Goal: Task Accomplishment & Management: Manage account settings

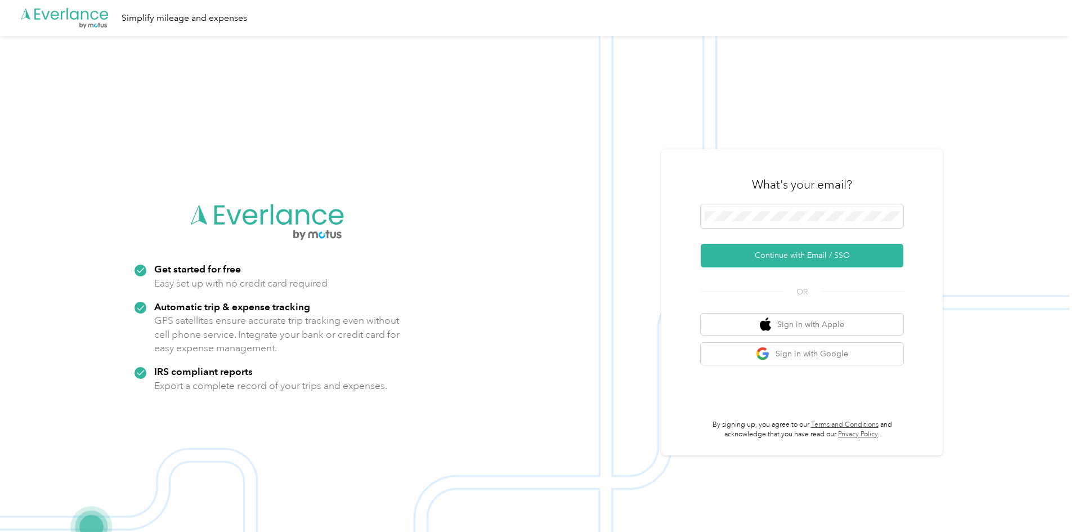
click at [803, 251] on button "Continue with Email / SSO" at bounding box center [802, 256] width 203 height 24
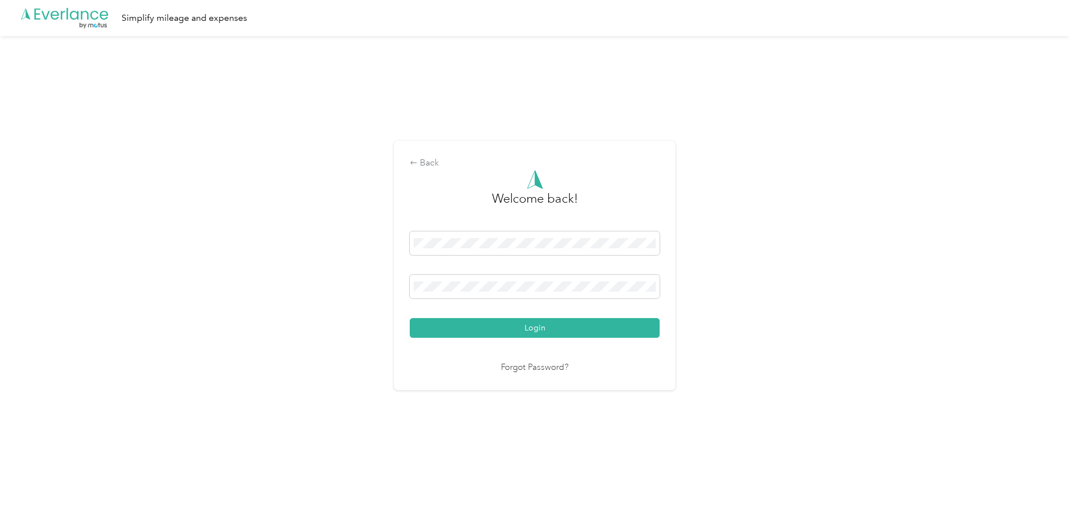
click at [551, 327] on button "Login" at bounding box center [535, 328] width 250 height 20
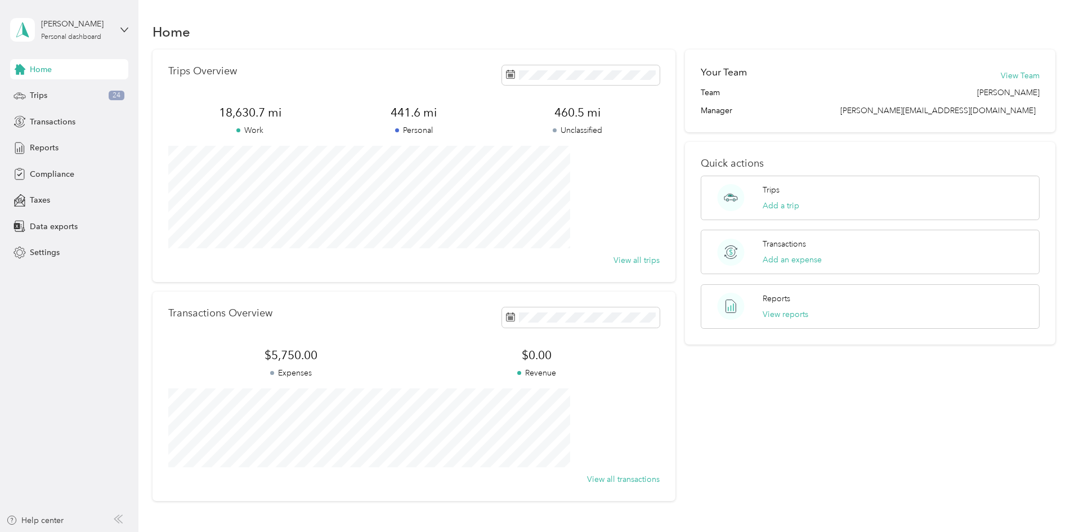
click at [57, 95] on div "Trips 24" at bounding box center [69, 96] width 118 height 20
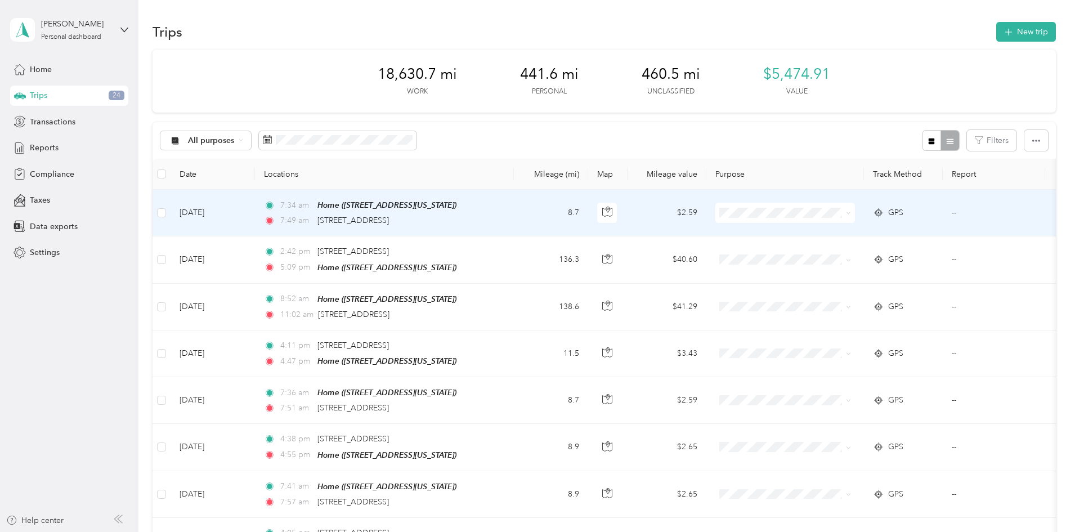
click at [855, 218] on span at bounding box center [786, 213] width 140 height 20
click at [851, 214] on icon at bounding box center [848, 213] width 5 height 5
click at [872, 232] on span "Great Lakes Hotel Supply Co." at bounding box center [873, 234] width 109 height 12
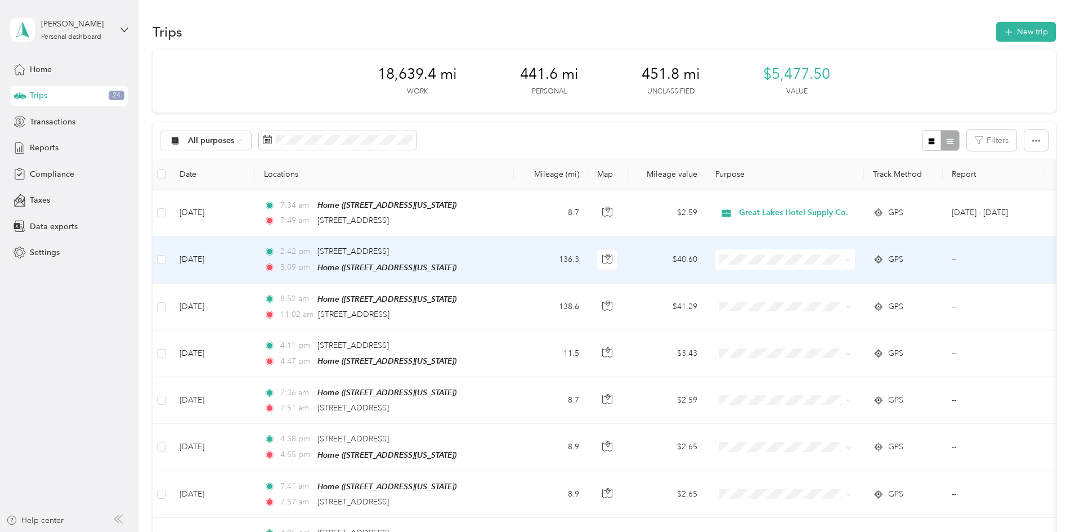
click at [851, 258] on icon at bounding box center [848, 260] width 5 height 5
click at [888, 278] on span "Great Lakes Hotel Supply Co." at bounding box center [873, 279] width 109 height 12
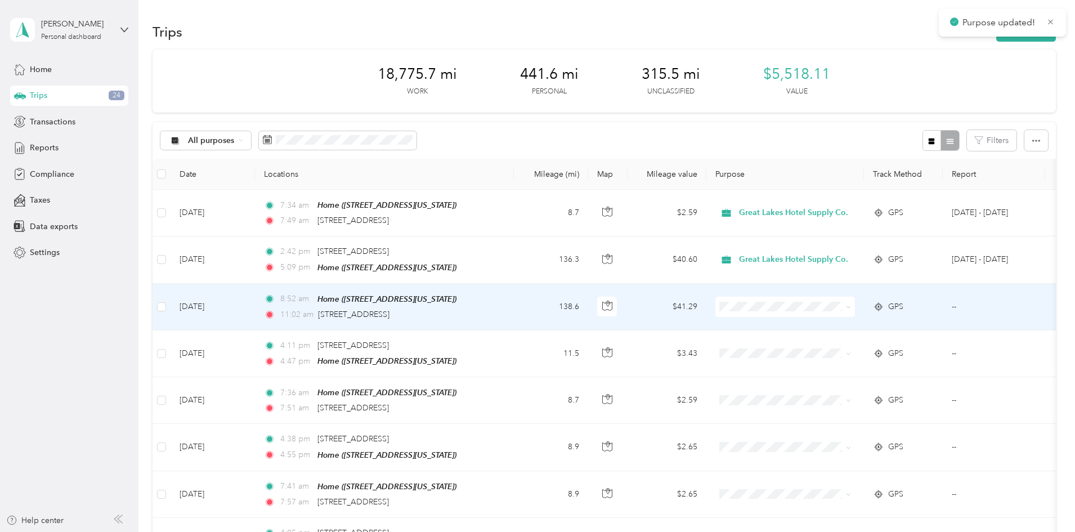
click at [851, 303] on span at bounding box center [846, 307] width 9 height 12
click at [851, 305] on icon at bounding box center [848, 307] width 5 height 5
click at [909, 330] on li "Great Lakes Hotel Supply Co." at bounding box center [862, 324] width 145 height 20
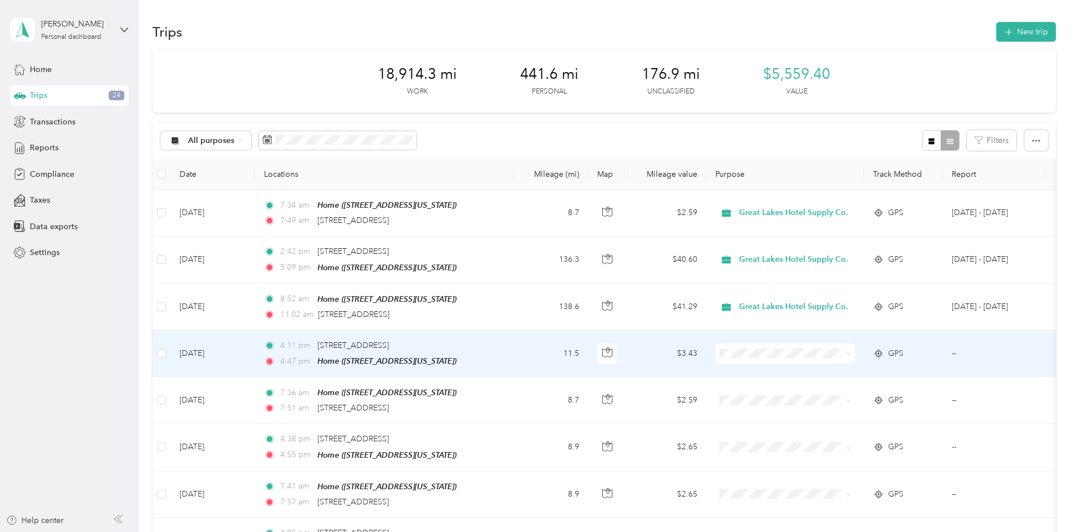
click at [905, 372] on span "Great Lakes Hotel Supply Co." at bounding box center [873, 368] width 109 height 12
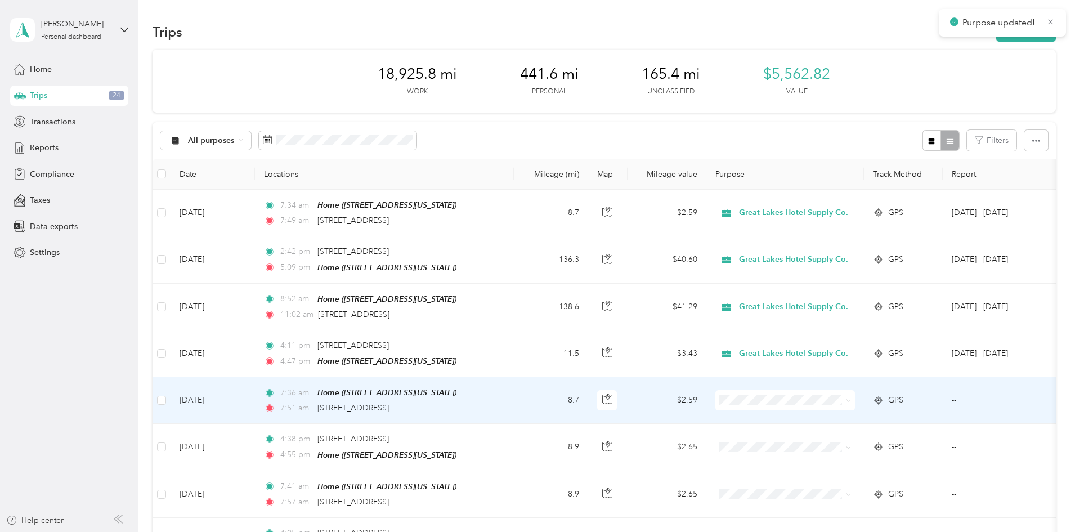
click at [851, 398] on icon at bounding box center [848, 400] width 5 height 5
click at [904, 419] on span "Great Lakes Hotel Supply Co." at bounding box center [873, 419] width 109 height 12
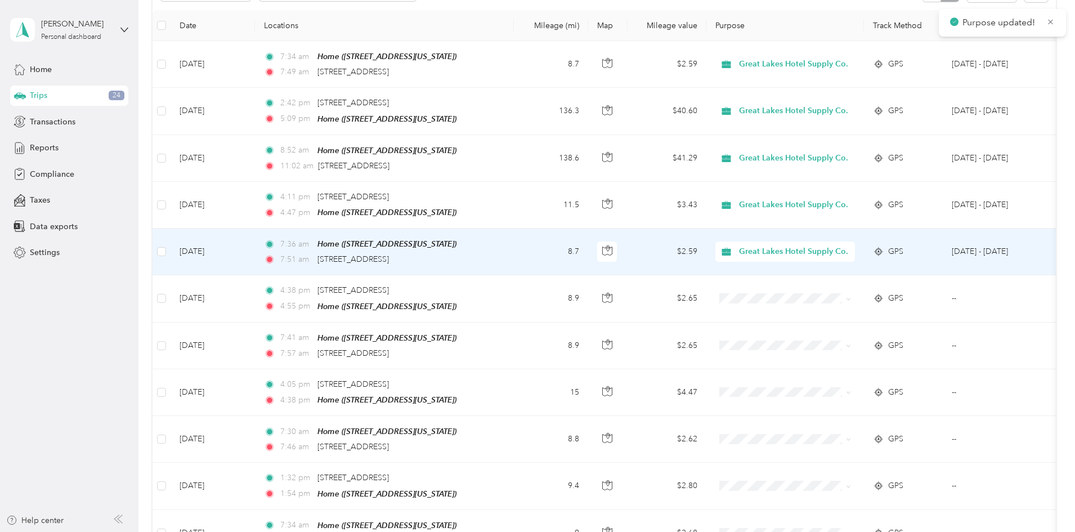
scroll to position [169, 0]
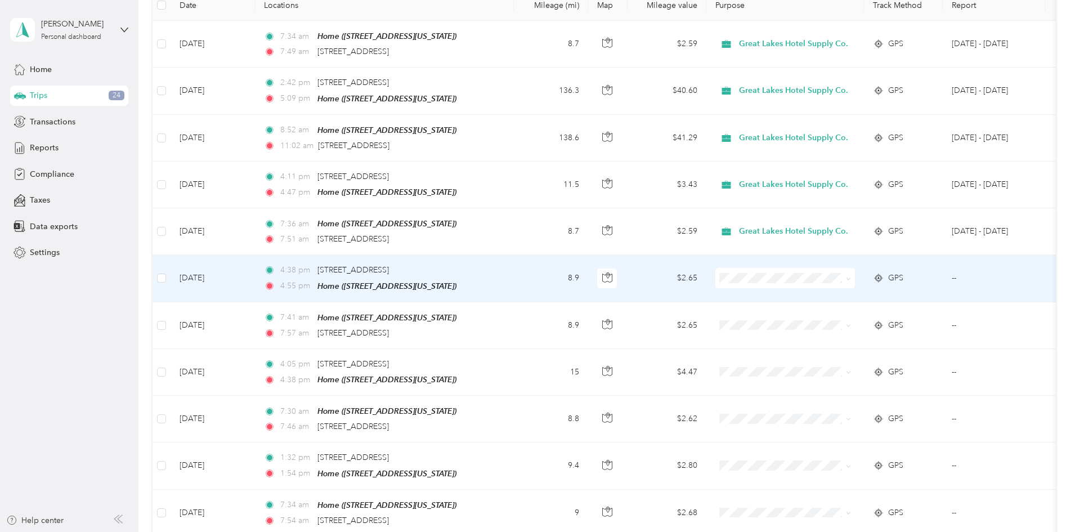
click at [855, 268] on span at bounding box center [786, 278] width 140 height 20
click at [851, 273] on span at bounding box center [848, 278] width 5 height 10
click at [908, 295] on span "Great Lakes Hotel Supply Co." at bounding box center [873, 296] width 109 height 12
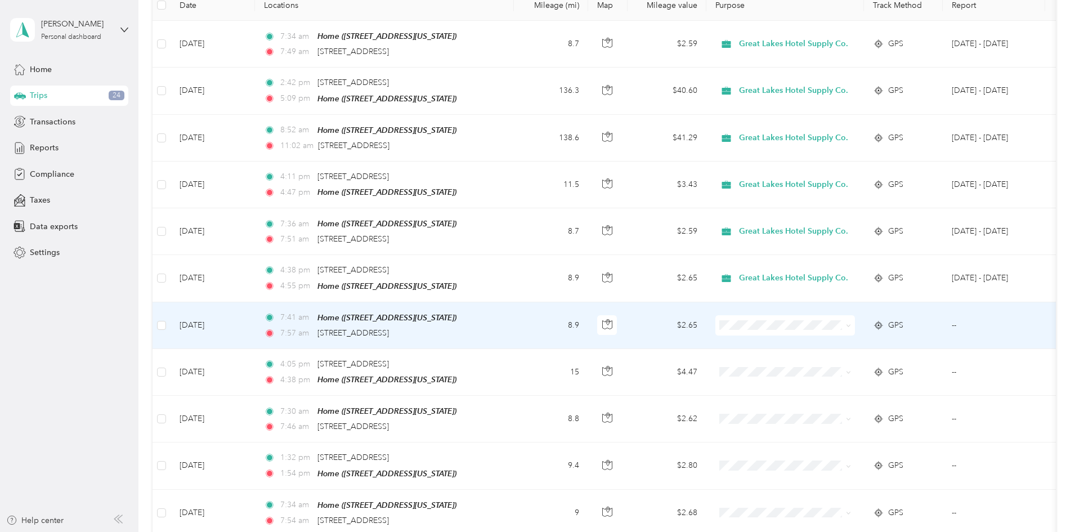
click at [902, 349] on ol "Great Lakes Hotel Supply Co. Personal" at bounding box center [862, 351] width 145 height 39
click at [898, 341] on span "Great Lakes Hotel Supply Co." at bounding box center [873, 339] width 109 height 12
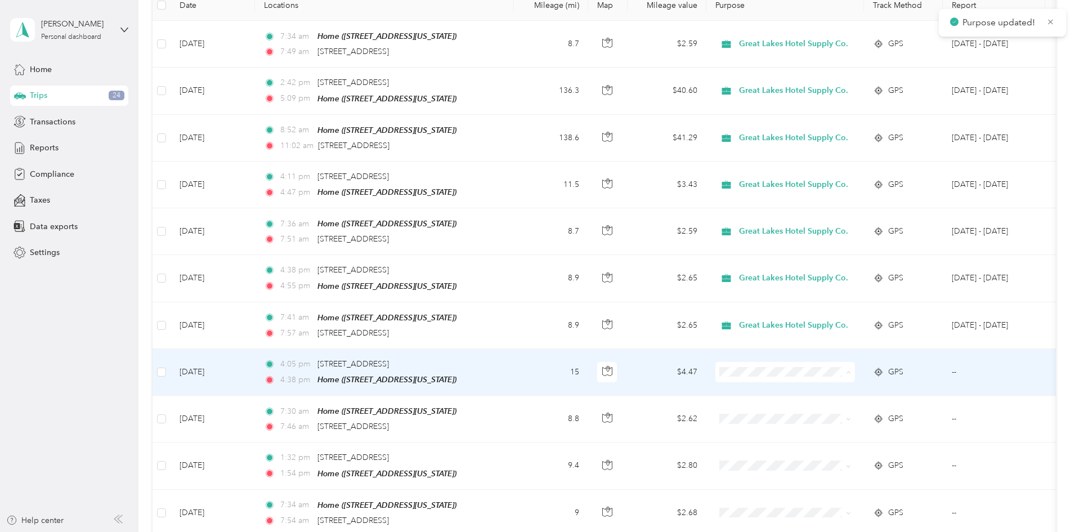
click at [897, 388] on span "Great Lakes Hotel Supply Co." at bounding box center [873, 389] width 109 height 12
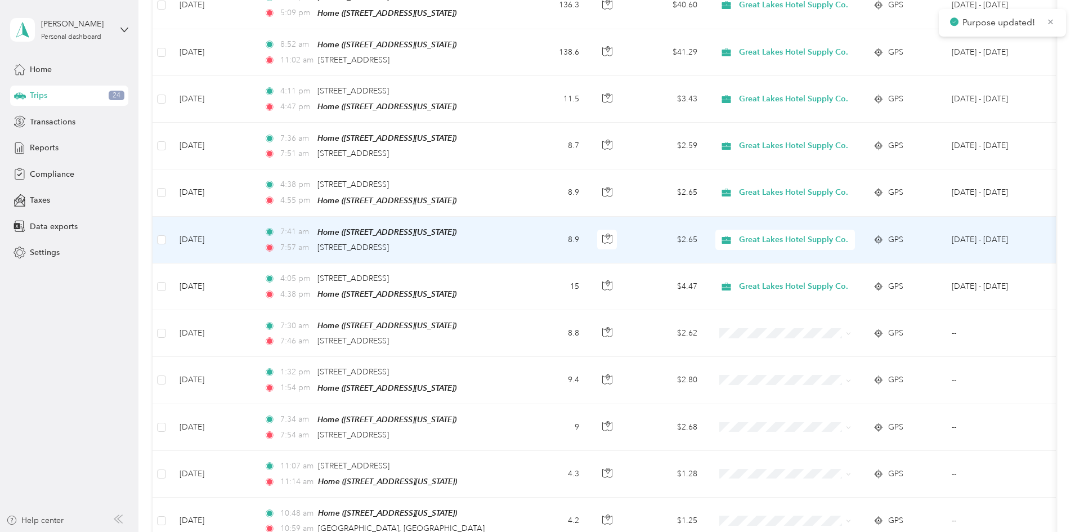
scroll to position [281, 0]
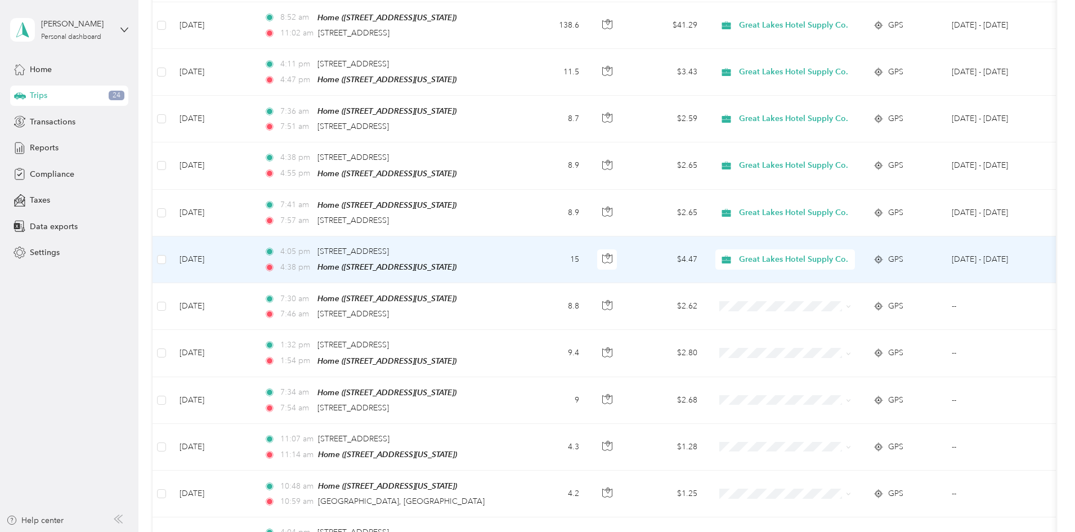
click at [848, 253] on span "Great Lakes Hotel Supply Co." at bounding box center [793, 259] width 109 height 12
click at [848, 296] on span "Personal" at bounding box center [880, 296] width 123 height 12
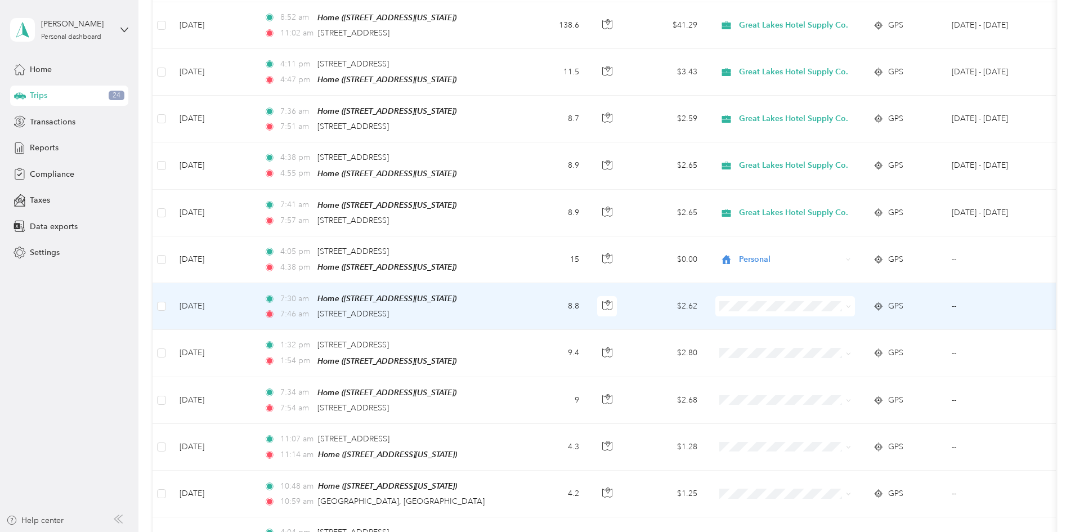
click at [873, 327] on ol "Great Lakes Hotel Supply Co. Personal" at bounding box center [862, 327] width 145 height 39
click at [884, 319] on span "Great Lakes Hotel Supply Co." at bounding box center [873, 318] width 109 height 12
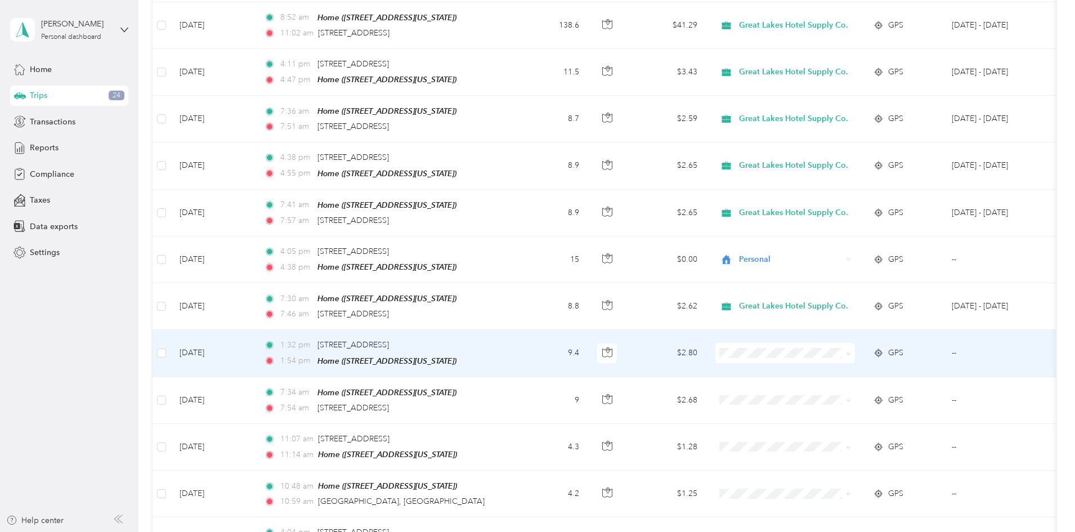
click at [902, 368] on span "Great Lakes Hotel Supply Co." at bounding box center [873, 363] width 109 height 12
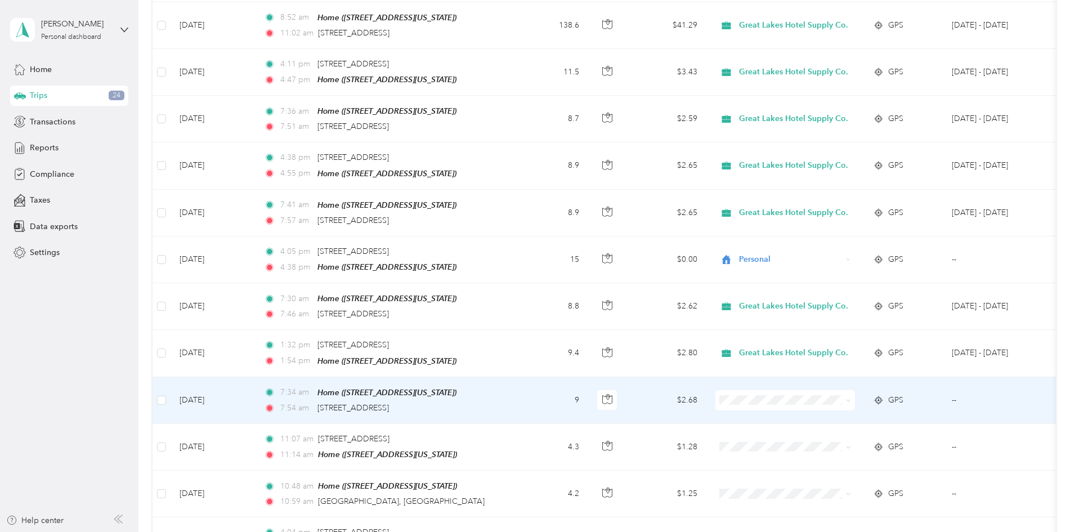
click at [879, 413] on span "Great Lakes Hotel Supply Co." at bounding box center [873, 409] width 109 height 12
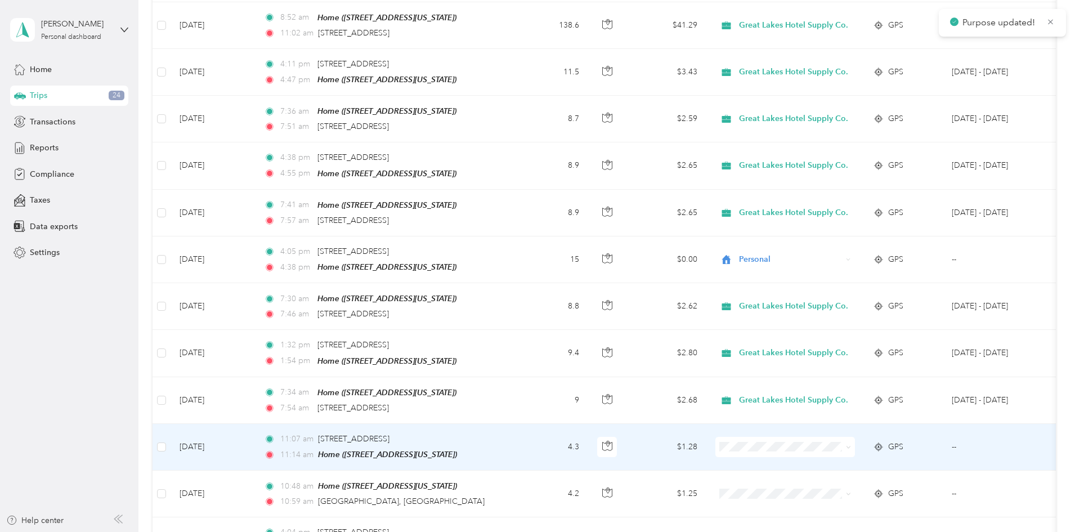
click at [875, 458] on span "Great Lakes Hotel Supply Co." at bounding box center [873, 459] width 109 height 12
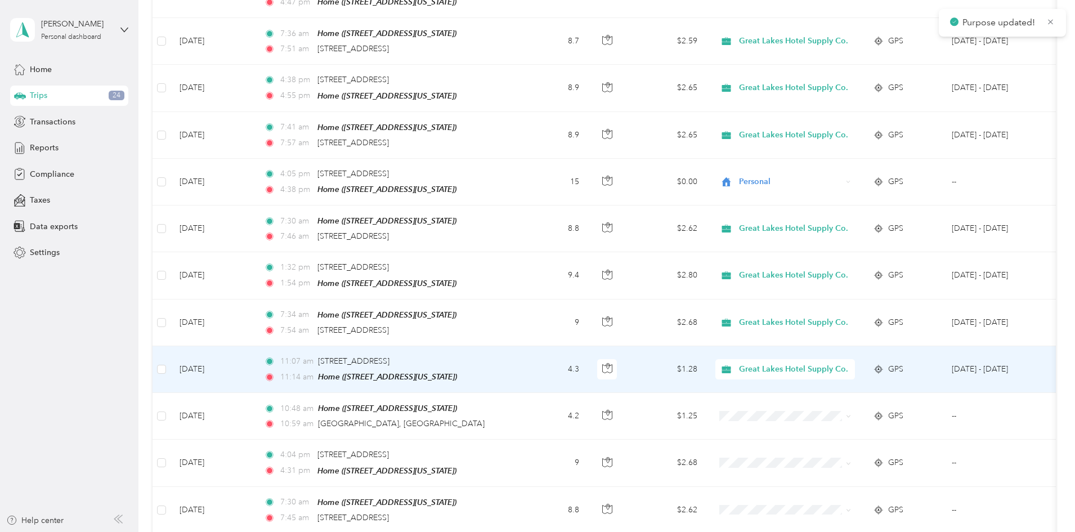
scroll to position [394, 0]
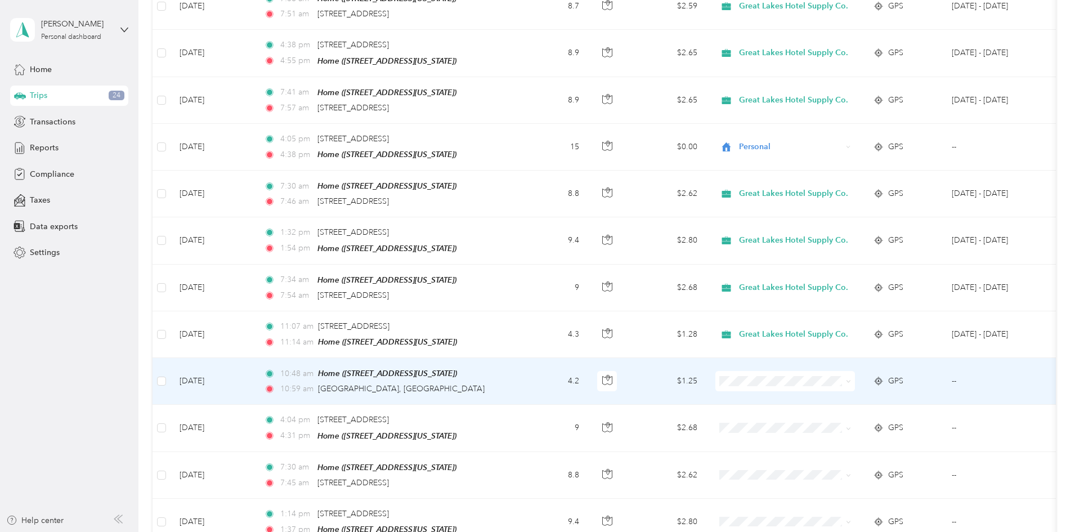
click at [869, 398] on li "Great Lakes Hotel Supply Co." at bounding box center [862, 393] width 145 height 20
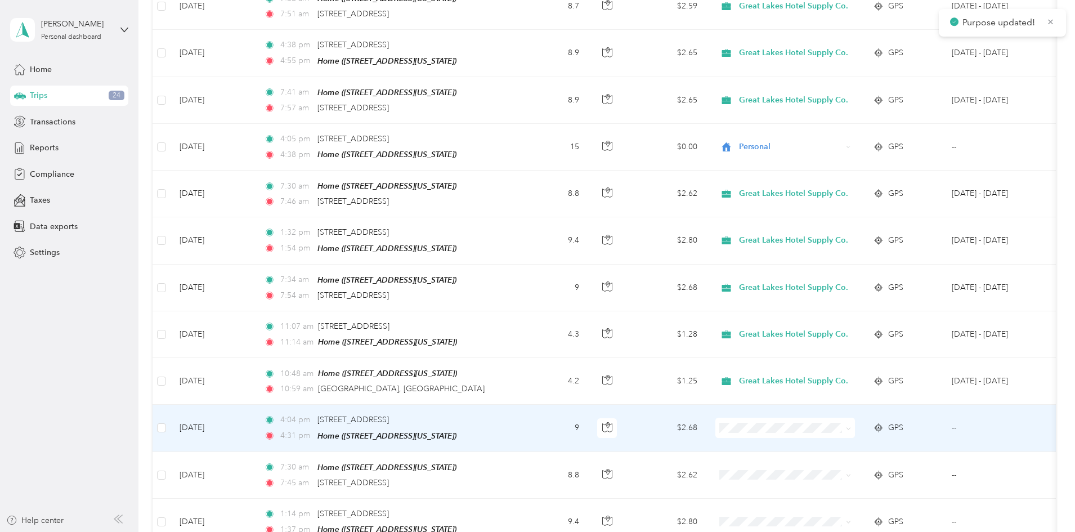
click at [870, 437] on span "Great Lakes Hotel Supply Co." at bounding box center [873, 438] width 109 height 12
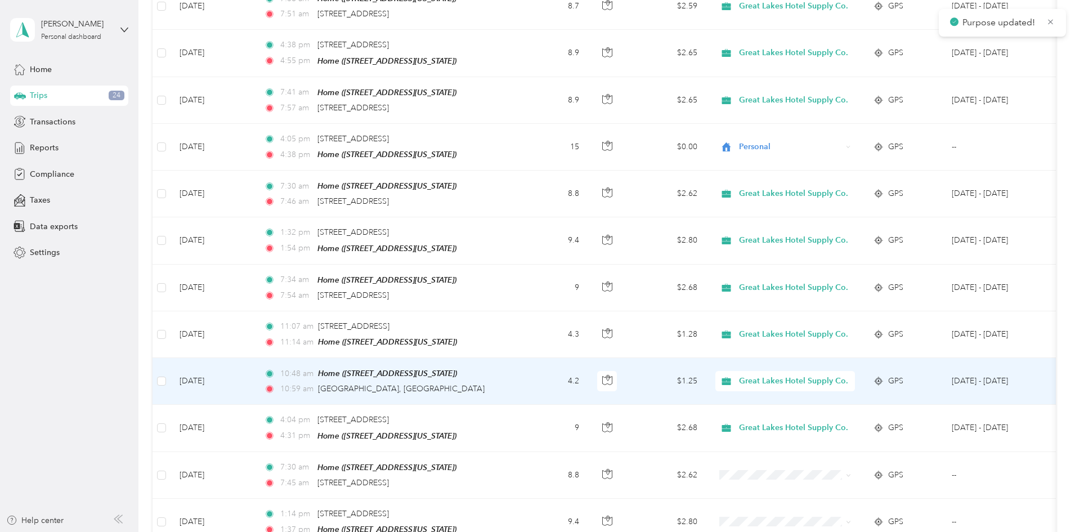
scroll to position [450, 0]
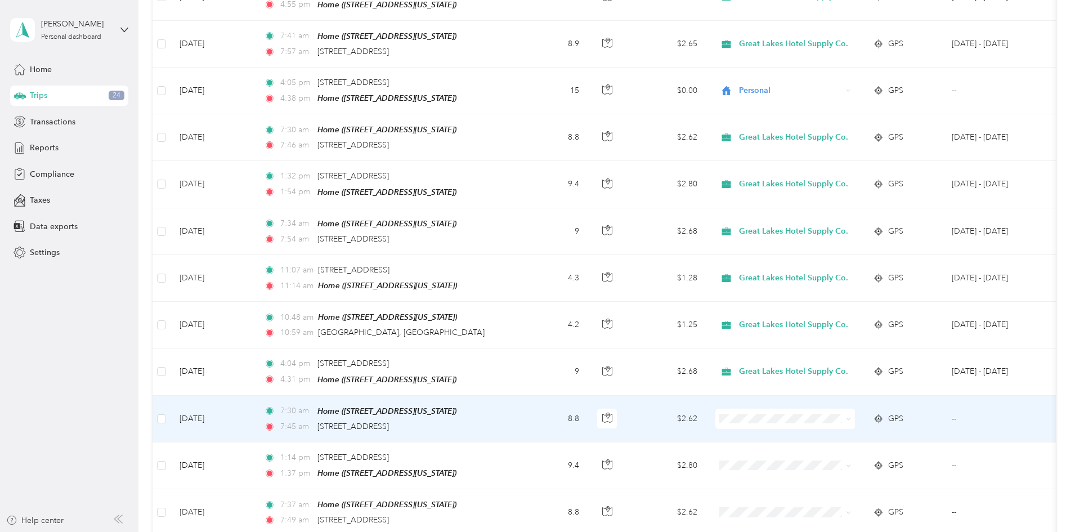
click at [873, 430] on span "Great Lakes Hotel Supply Co." at bounding box center [873, 431] width 109 height 12
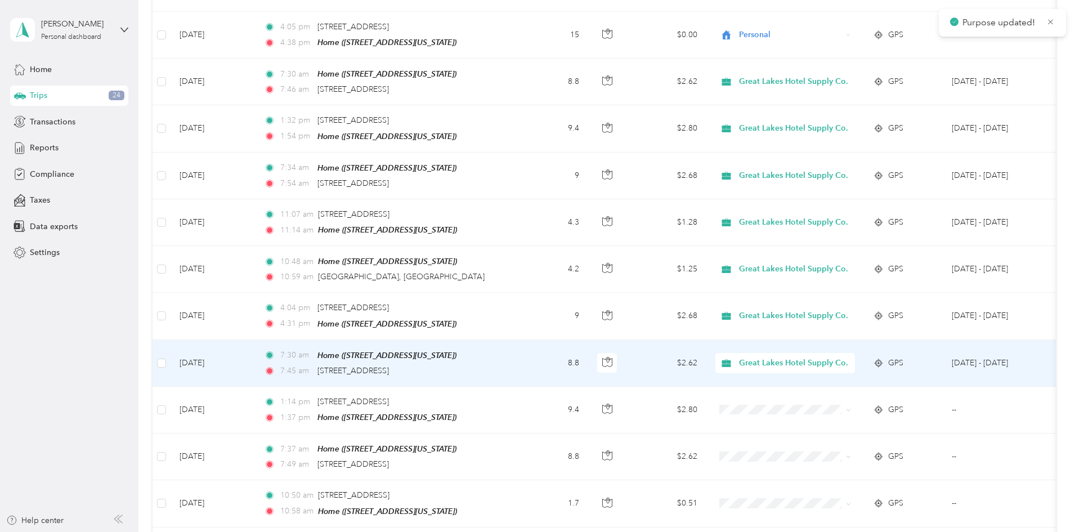
scroll to position [507, 0]
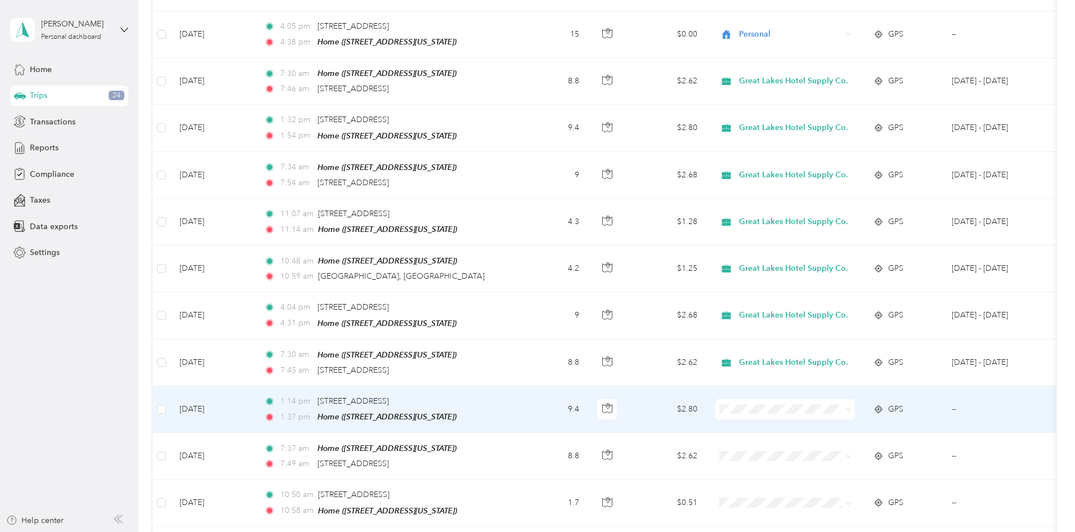
click at [875, 424] on li "Great Lakes Hotel Supply Co." at bounding box center [862, 422] width 145 height 20
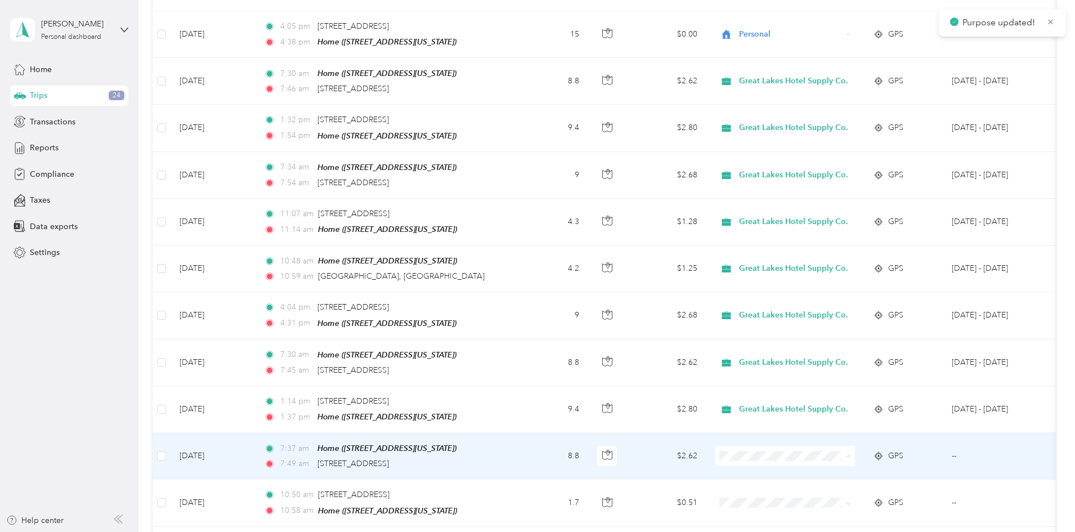
click at [867, 466] on span "Great Lakes Hotel Supply Co." at bounding box center [873, 468] width 109 height 12
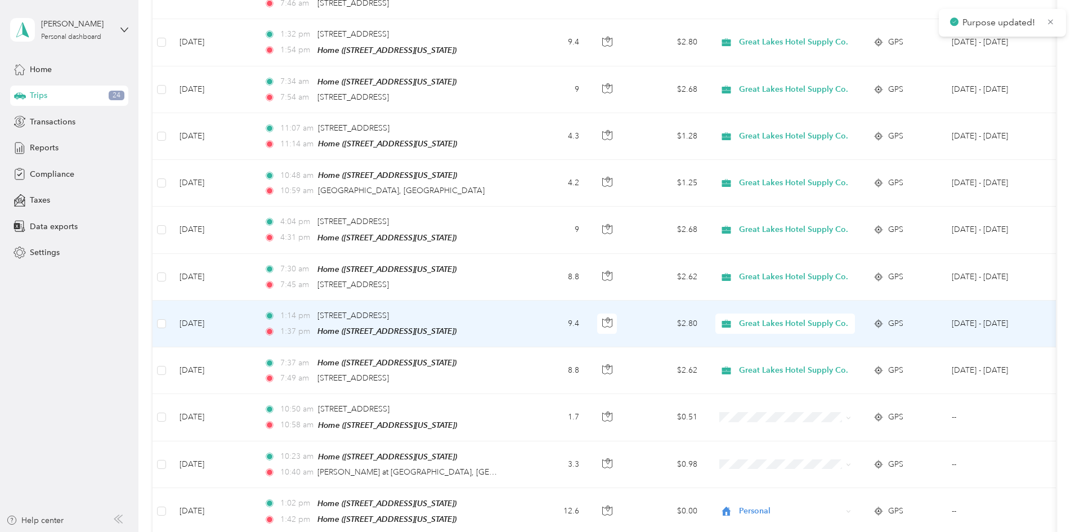
scroll to position [619, 0]
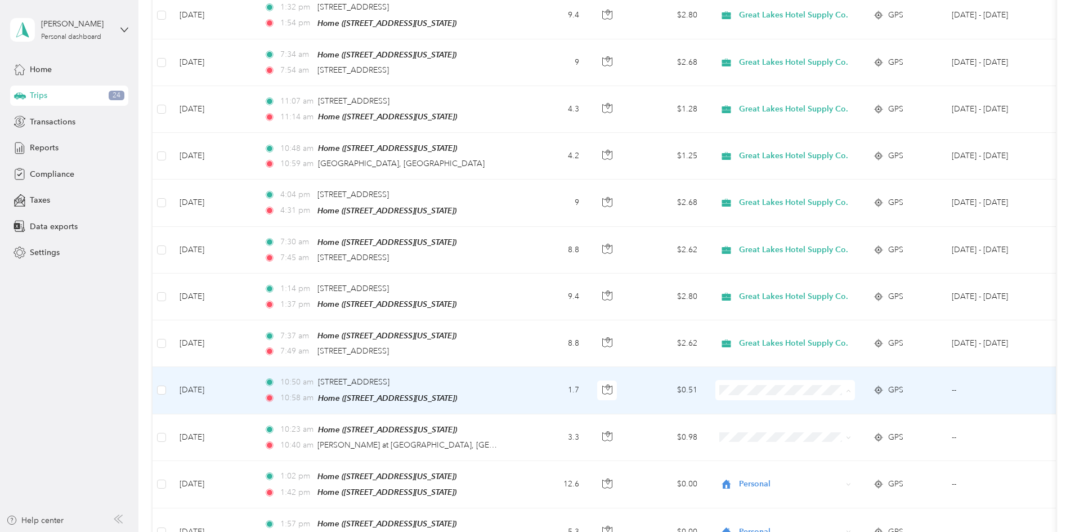
click at [854, 399] on span "Great Lakes Hotel Supply Co." at bounding box center [873, 402] width 109 height 12
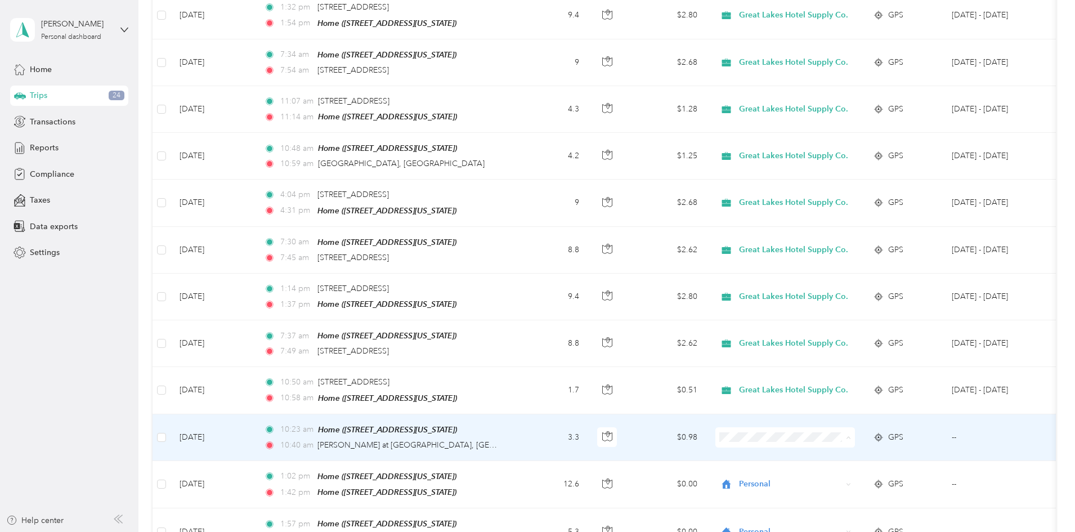
click at [871, 453] on li "Great Lakes Hotel Supply Co." at bounding box center [862, 448] width 145 height 20
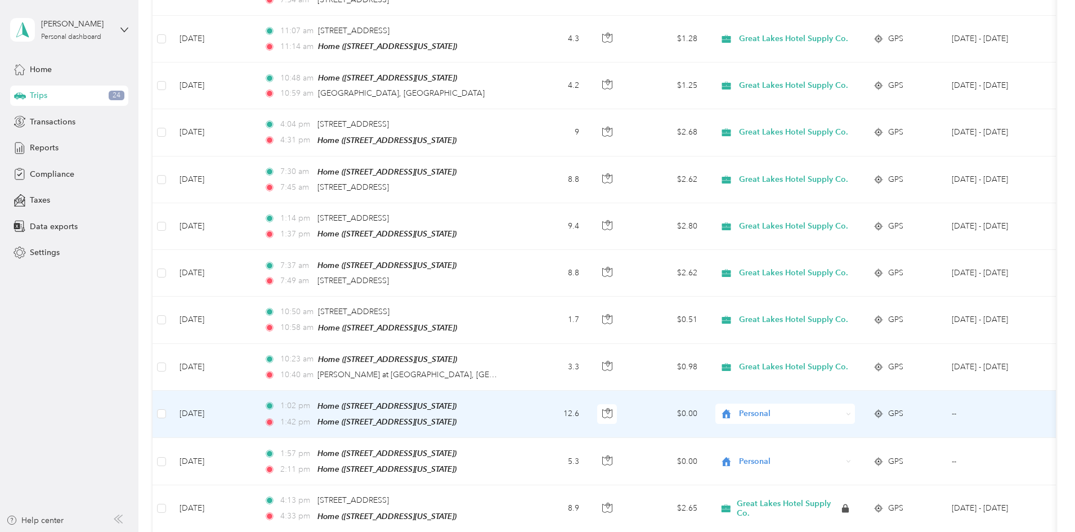
scroll to position [732, 0]
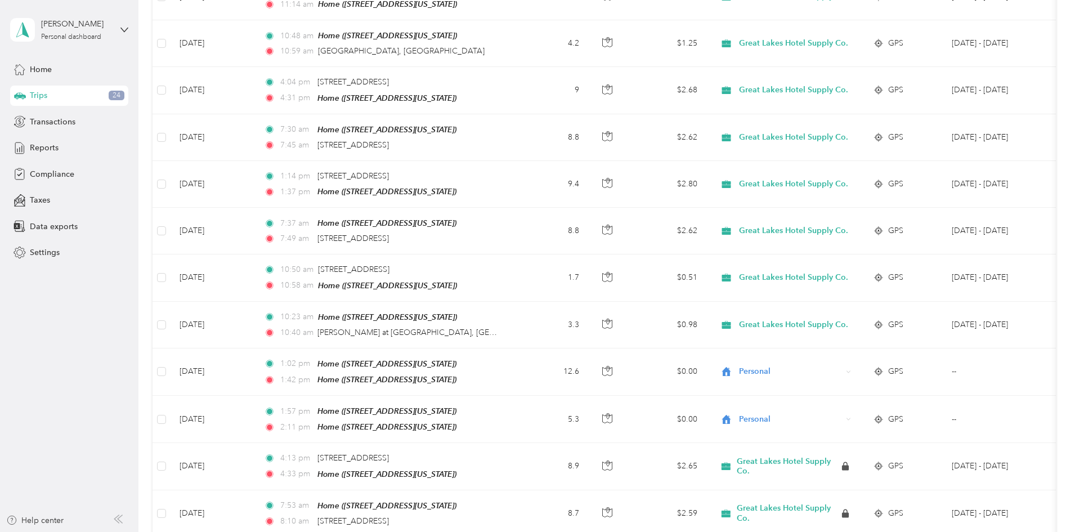
click at [52, 122] on span "Transactions" at bounding box center [53, 122] width 46 height 12
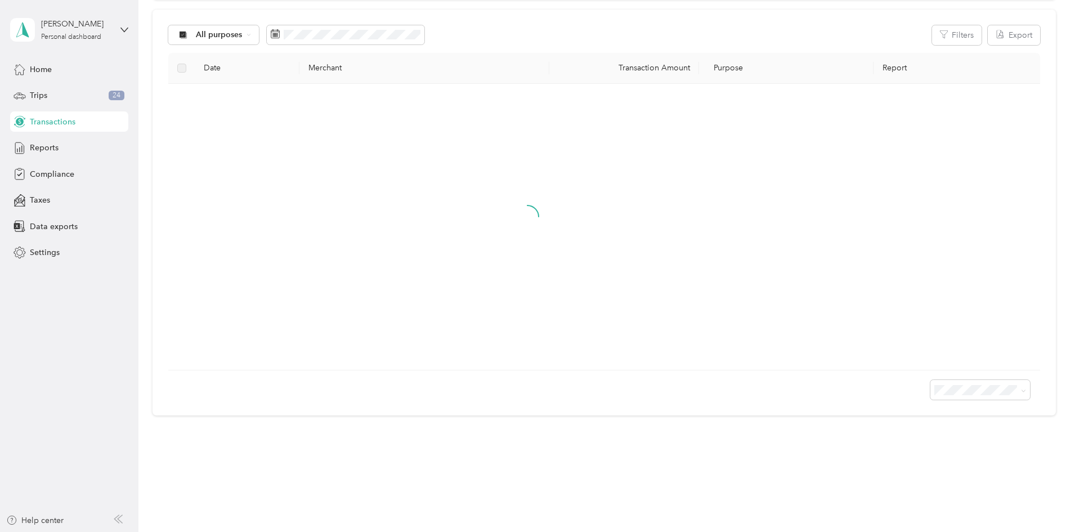
scroll to position [290, 0]
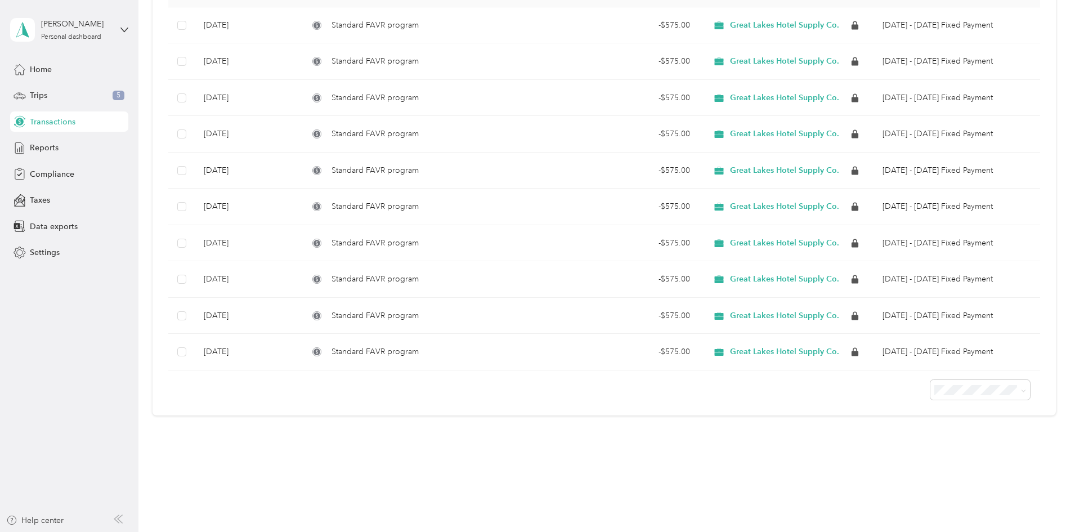
click at [46, 149] on span "Reports" at bounding box center [44, 148] width 29 height 12
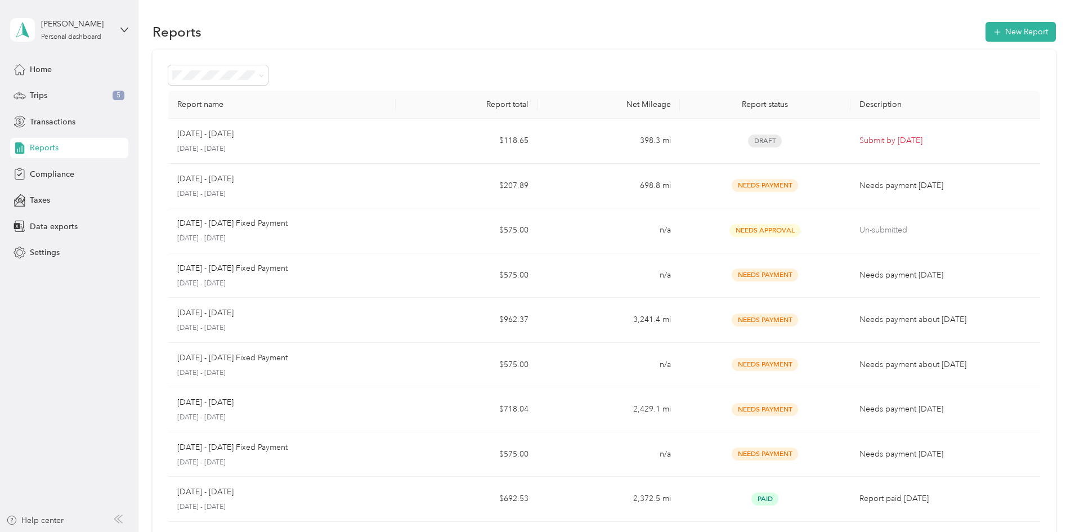
click at [41, 123] on span "Transactions" at bounding box center [53, 122] width 46 height 12
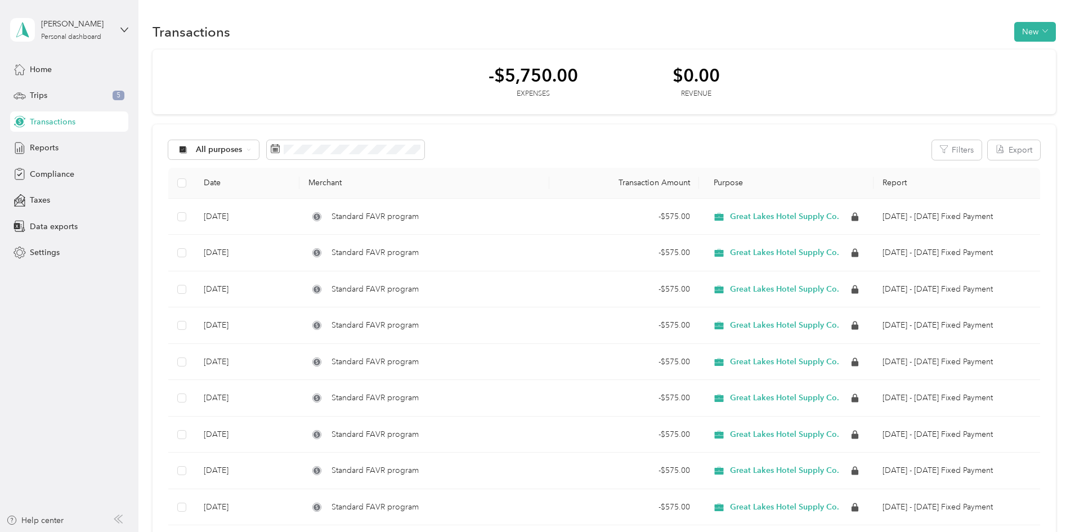
click at [43, 92] on span "Trips" at bounding box center [38, 96] width 17 height 12
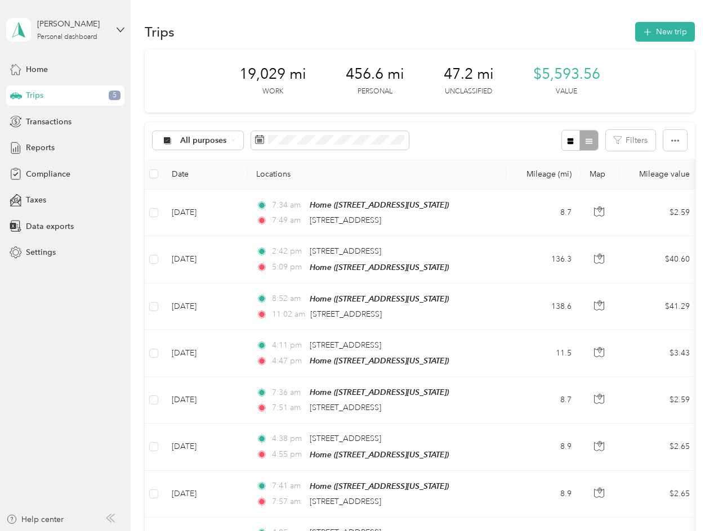
click at [43, 147] on span "Reports" at bounding box center [40, 148] width 29 height 12
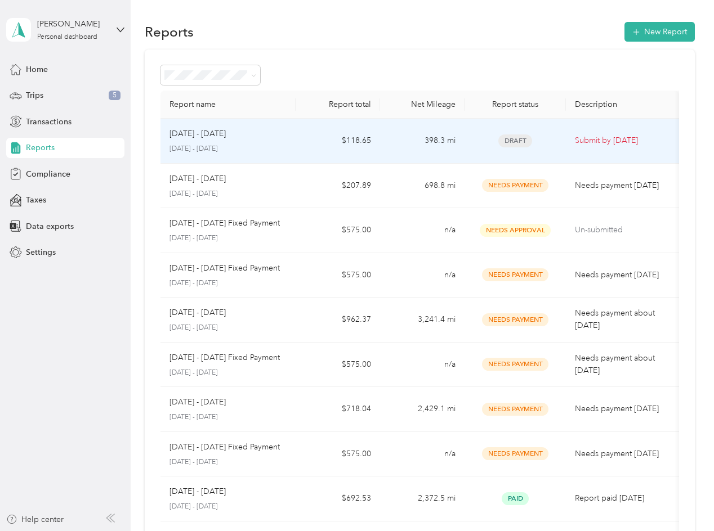
click at [417, 141] on td "398.3 mi" at bounding box center [422, 141] width 84 height 45
